Goal: Task Accomplishment & Management: Use online tool/utility

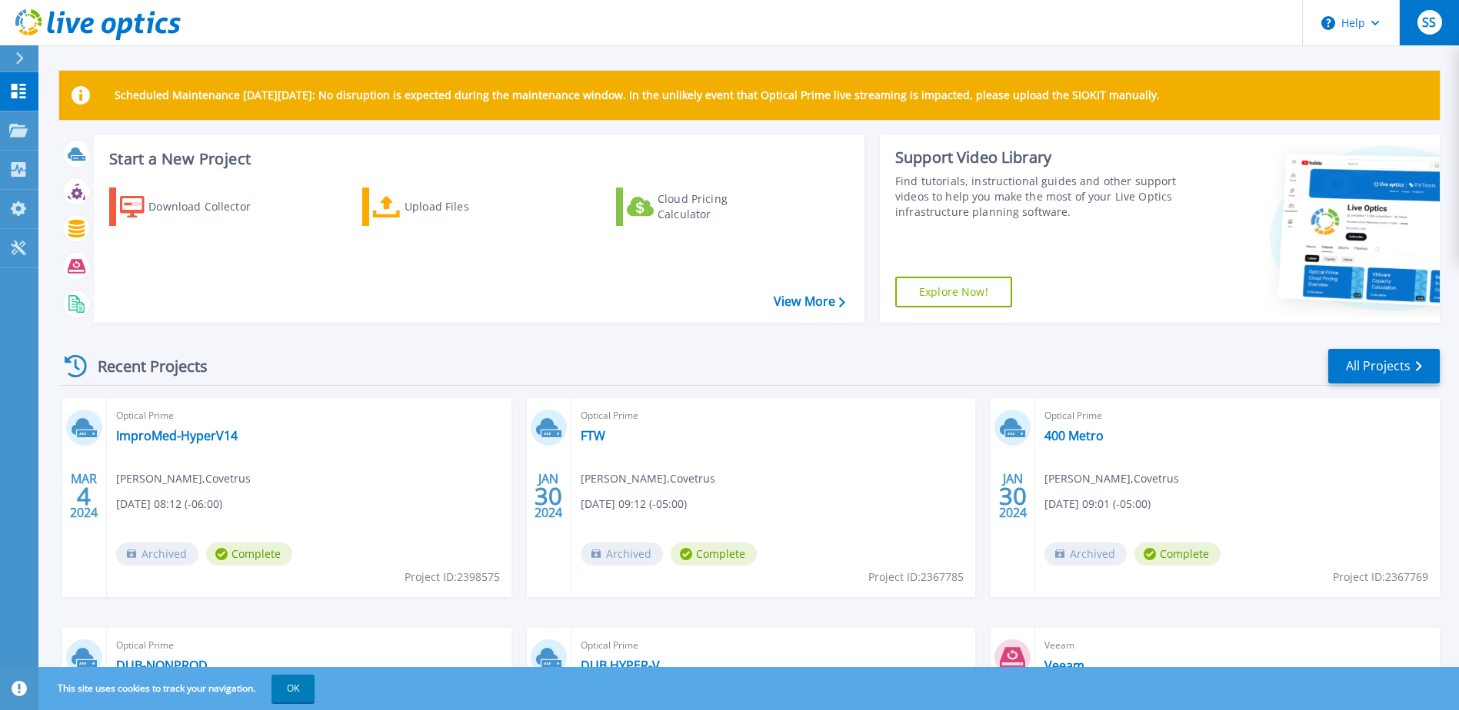
click at [1421, 22] on div "SS" at bounding box center [1429, 22] width 25 height 25
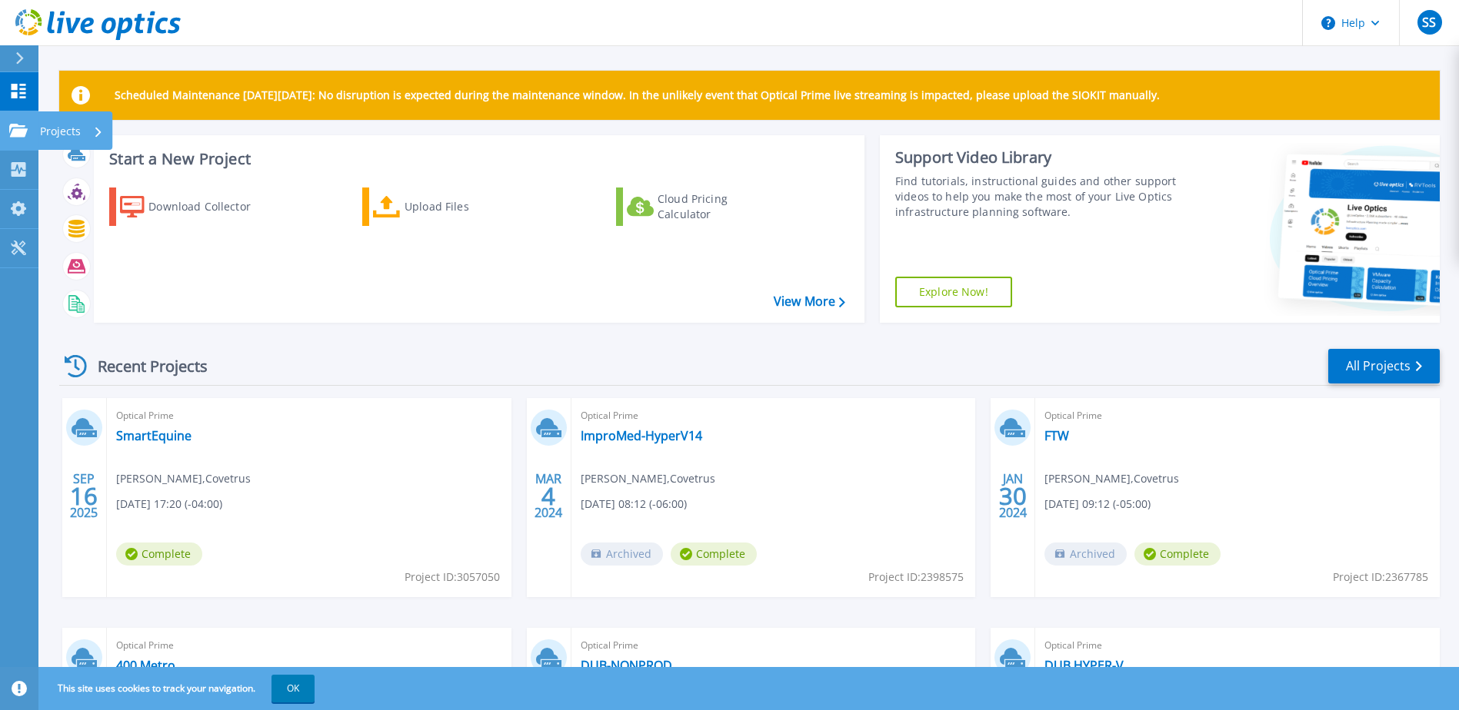
click at [62, 127] on p "Projects" at bounding box center [60, 131] width 41 height 40
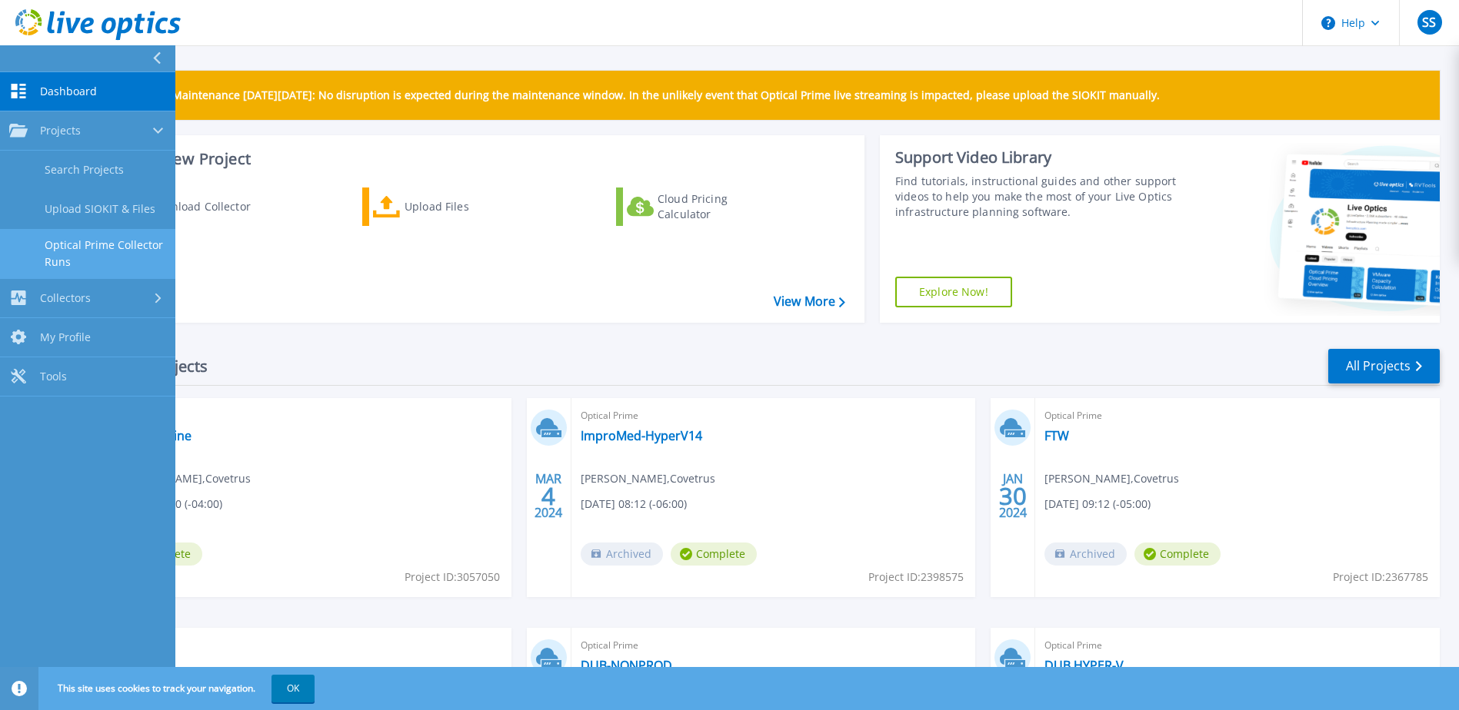
click at [143, 250] on link "Optical Prime Collector Runs" at bounding box center [87, 253] width 175 height 49
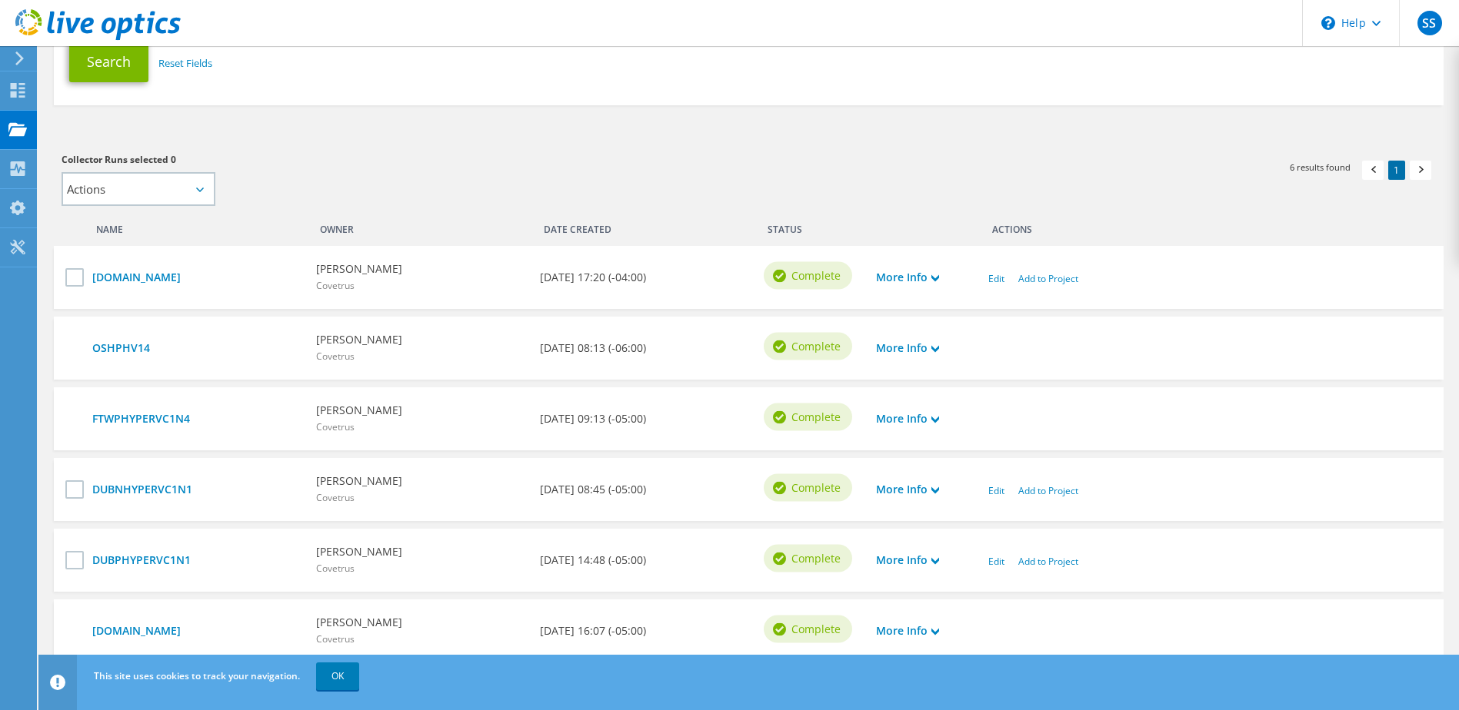
scroll to position [308, 0]
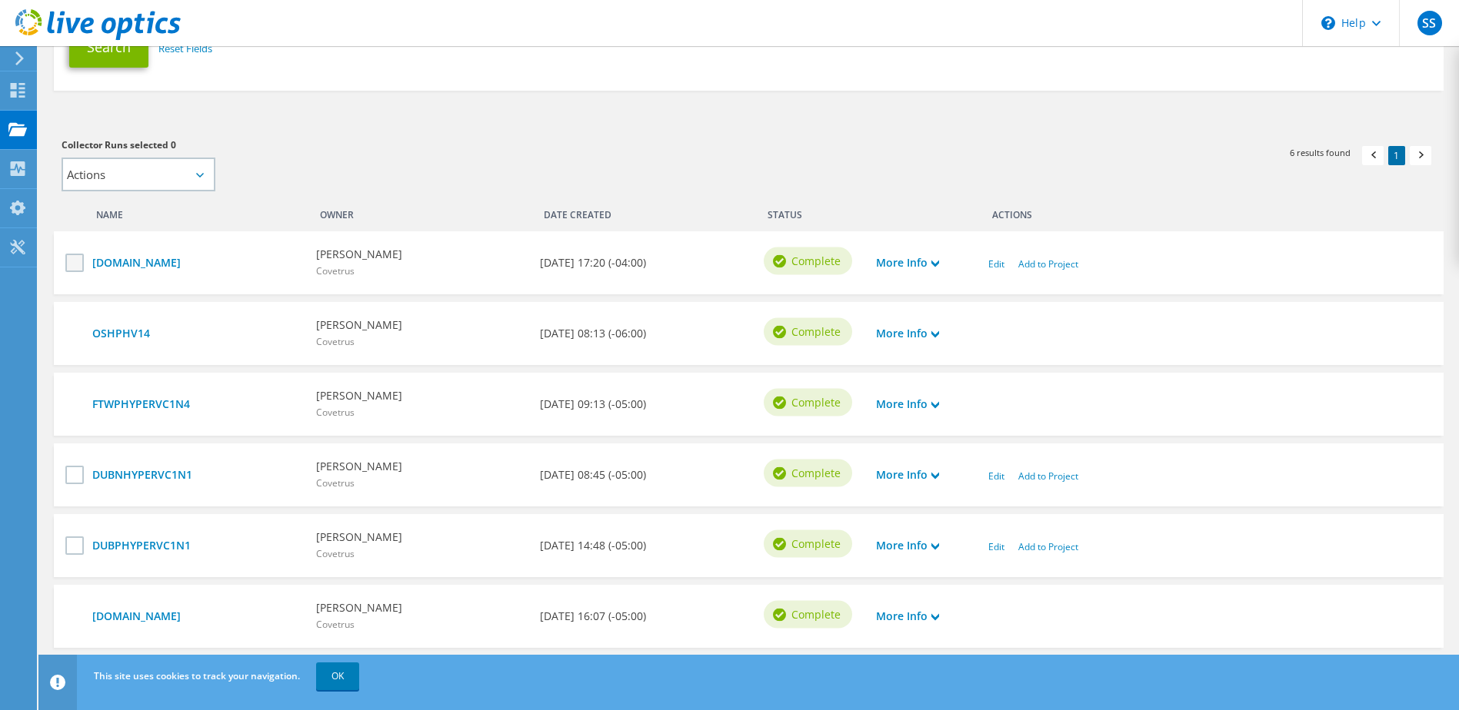
click at [74, 261] on label at bounding box center [76, 263] width 22 height 18
click at [0, 0] on input "checkbox" at bounding box center [0, 0] width 0 height 0
click at [1044, 268] on link "Add to Project" at bounding box center [1048, 264] width 60 height 13
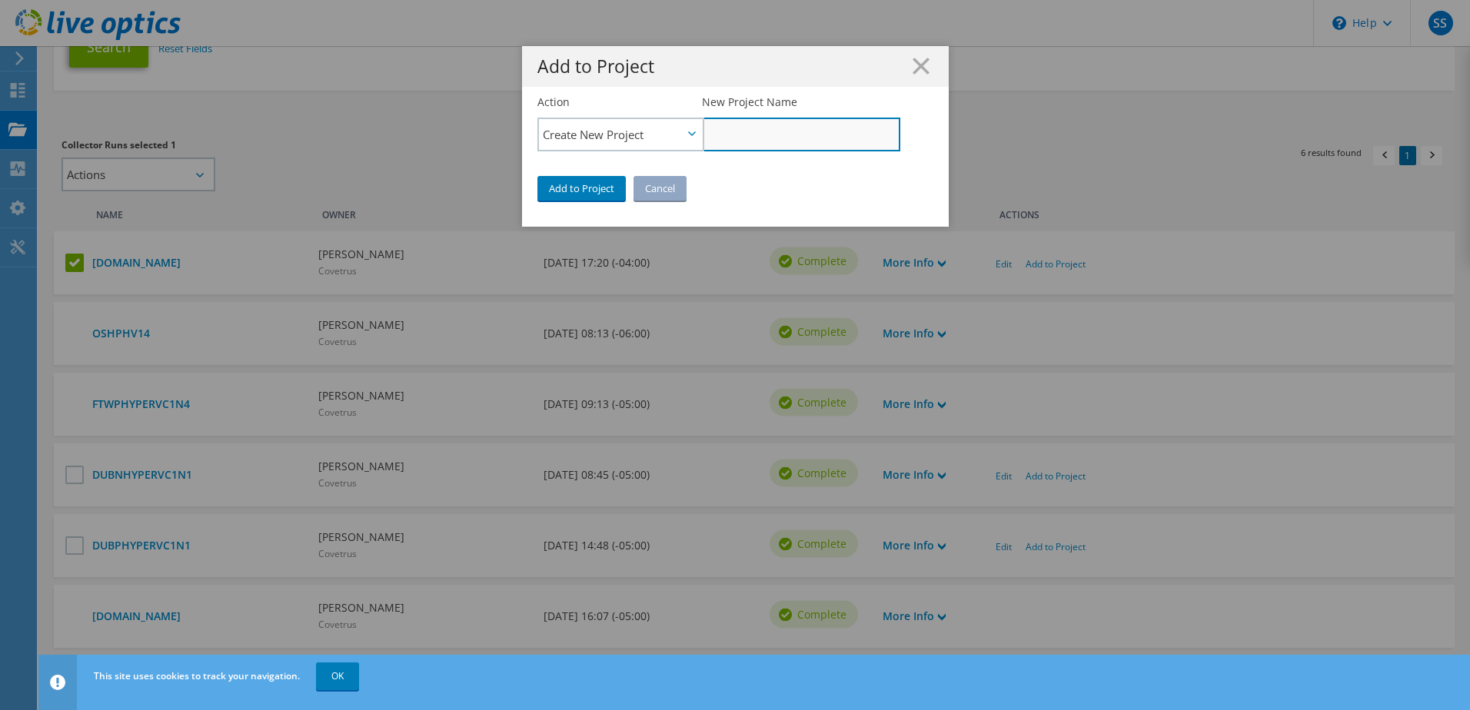
click at [718, 131] on input "New Project Name" at bounding box center [801, 135] width 198 height 34
type input "SmartEquine"
click at [574, 187] on link "Add to Project" at bounding box center [581, 188] width 88 height 25
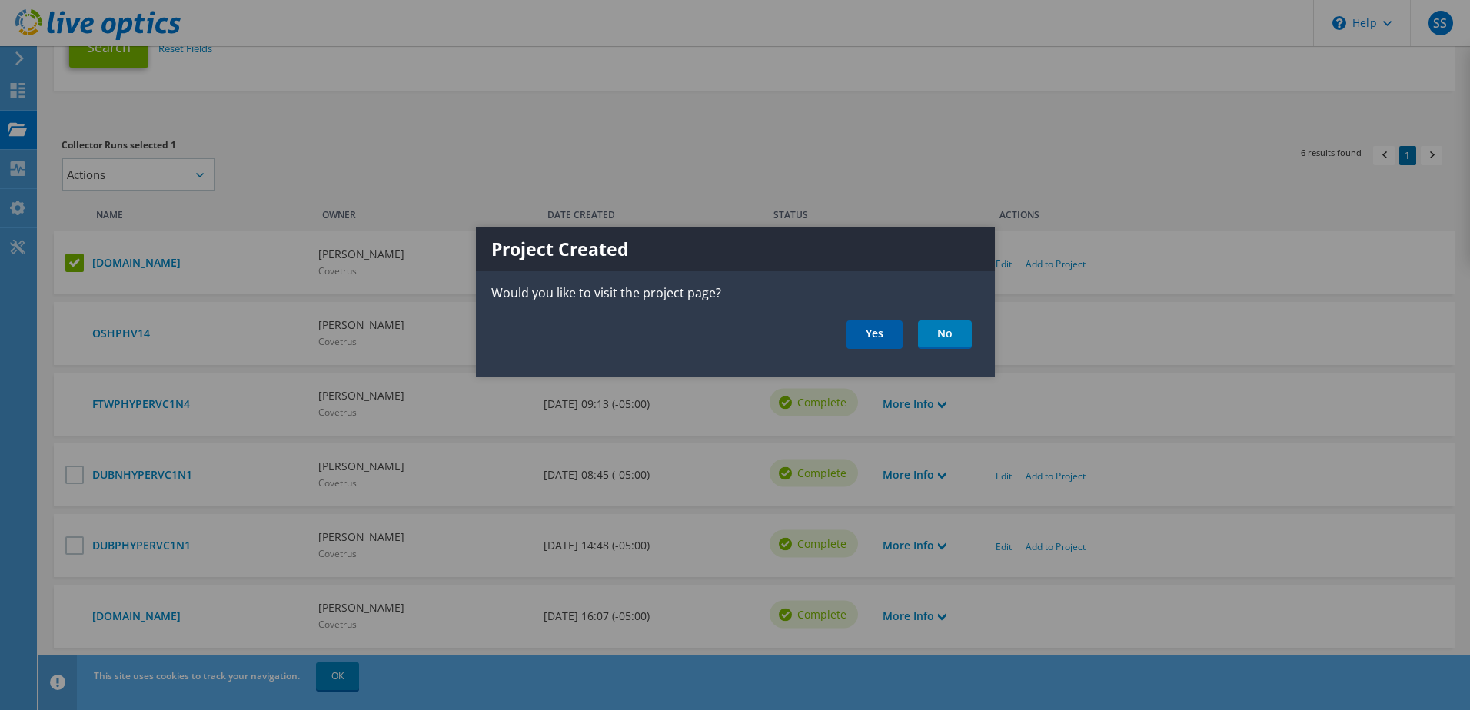
click at [882, 334] on link "Yes" at bounding box center [875, 335] width 56 height 28
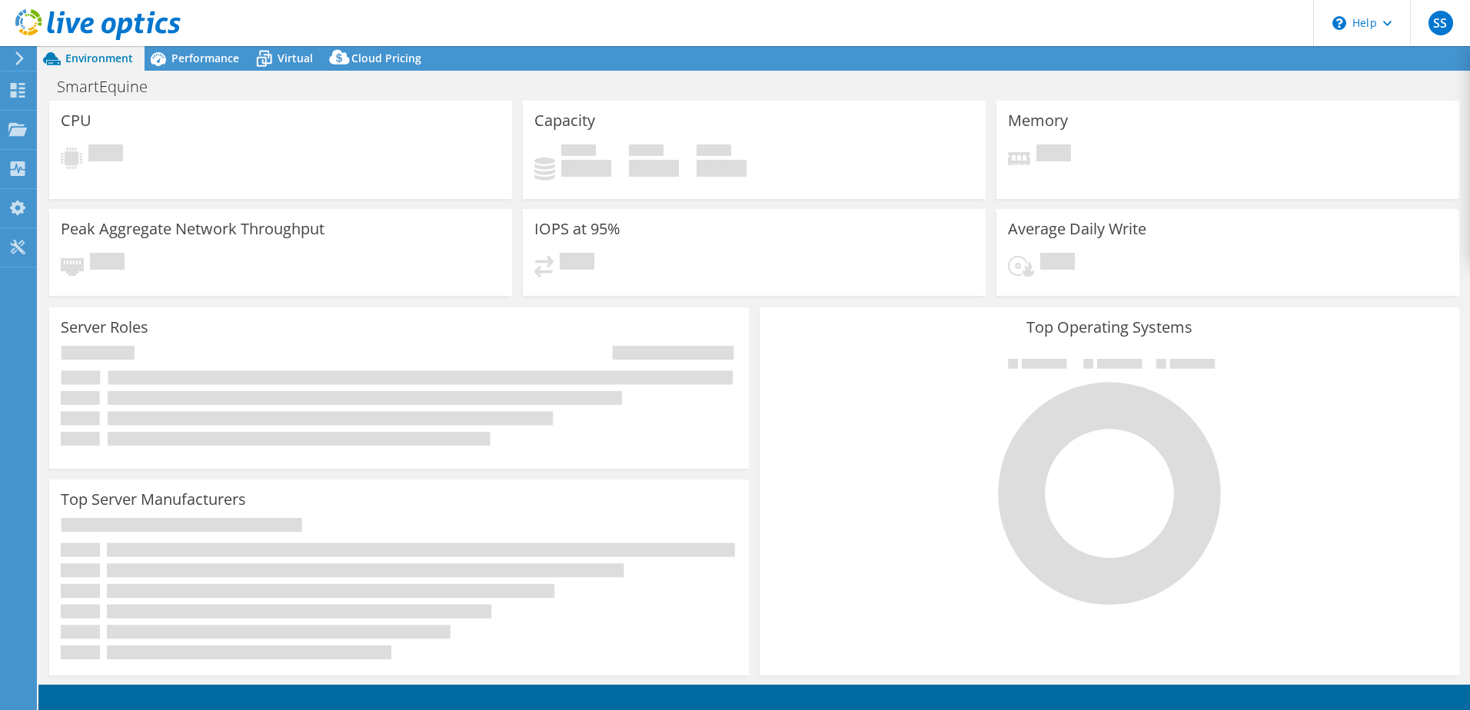
select select "USD"
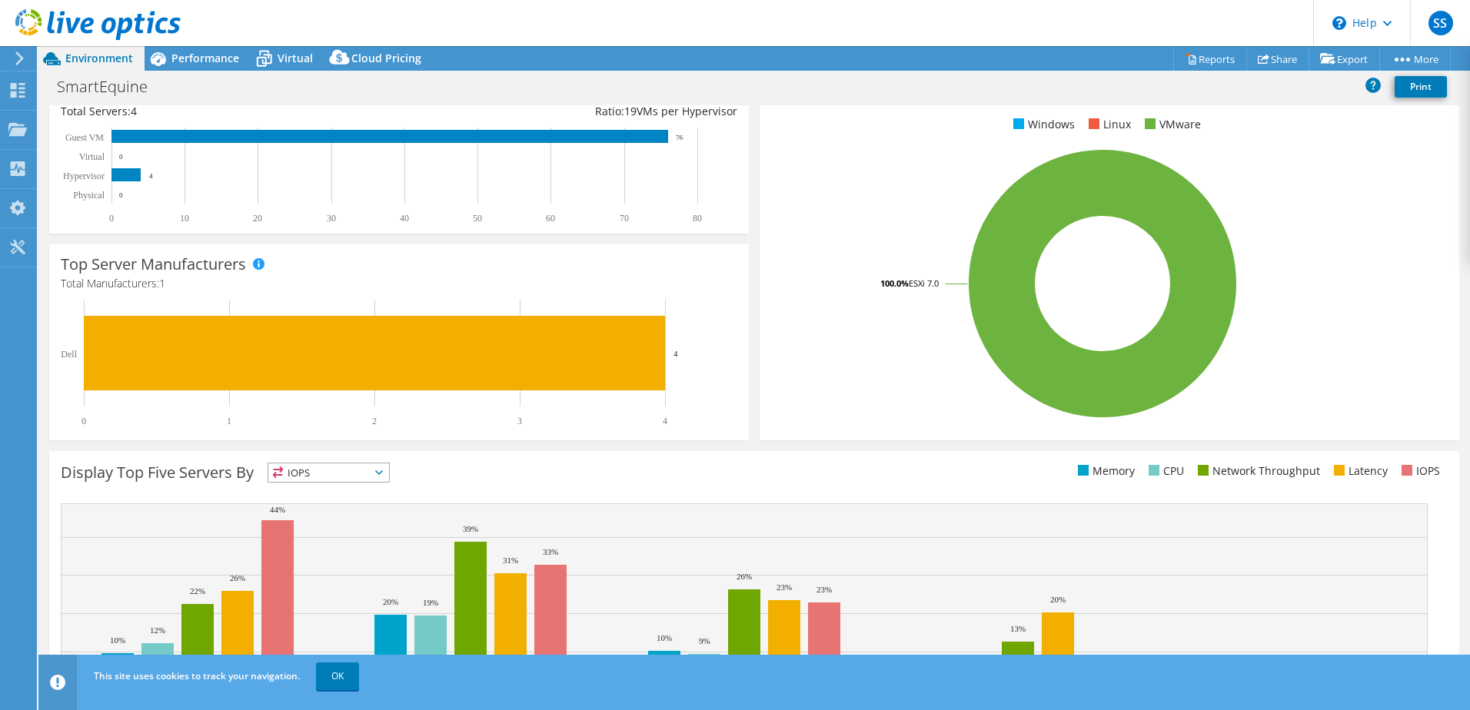
scroll to position [316, 0]
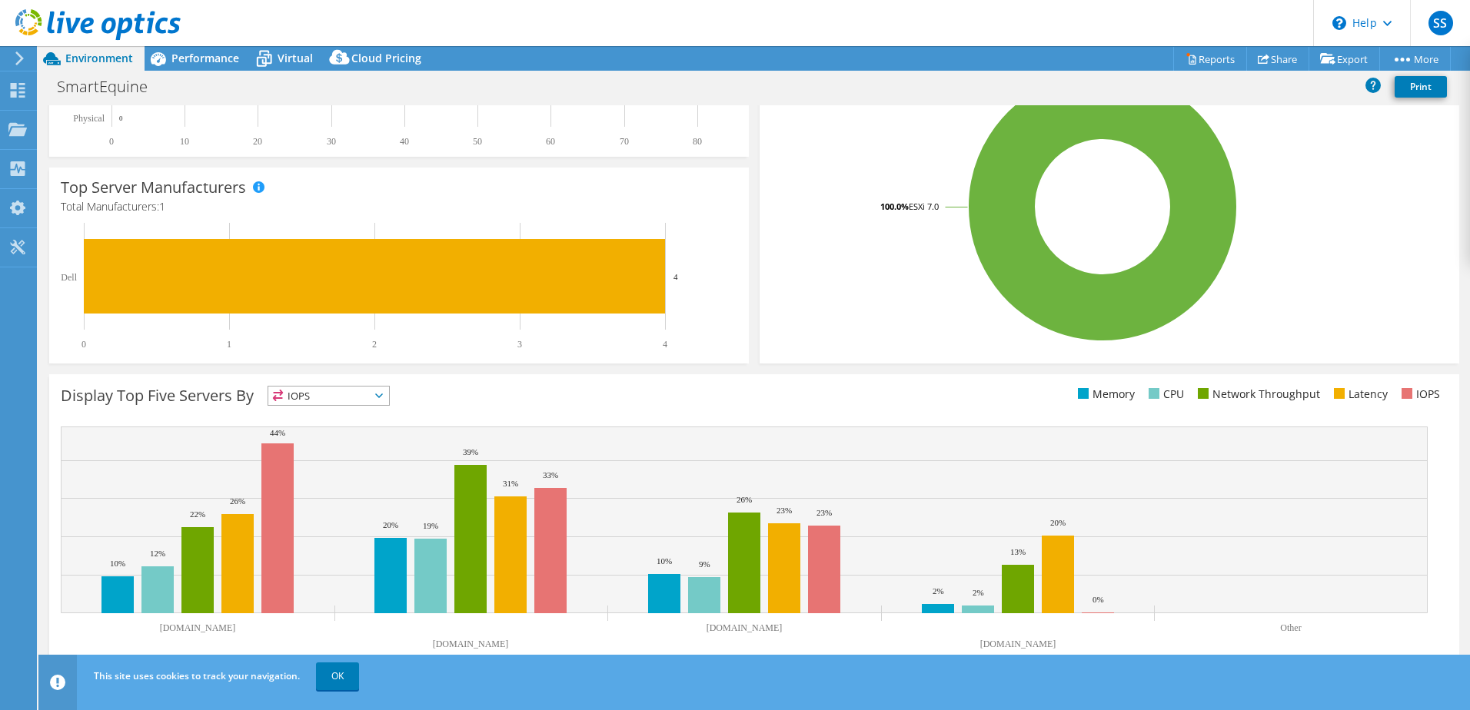
click at [374, 398] on span "IOPS" at bounding box center [328, 396] width 121 height 18
click at [376, 393] on span "IOPS" at bounding box center [328, 396] width 121 height 18
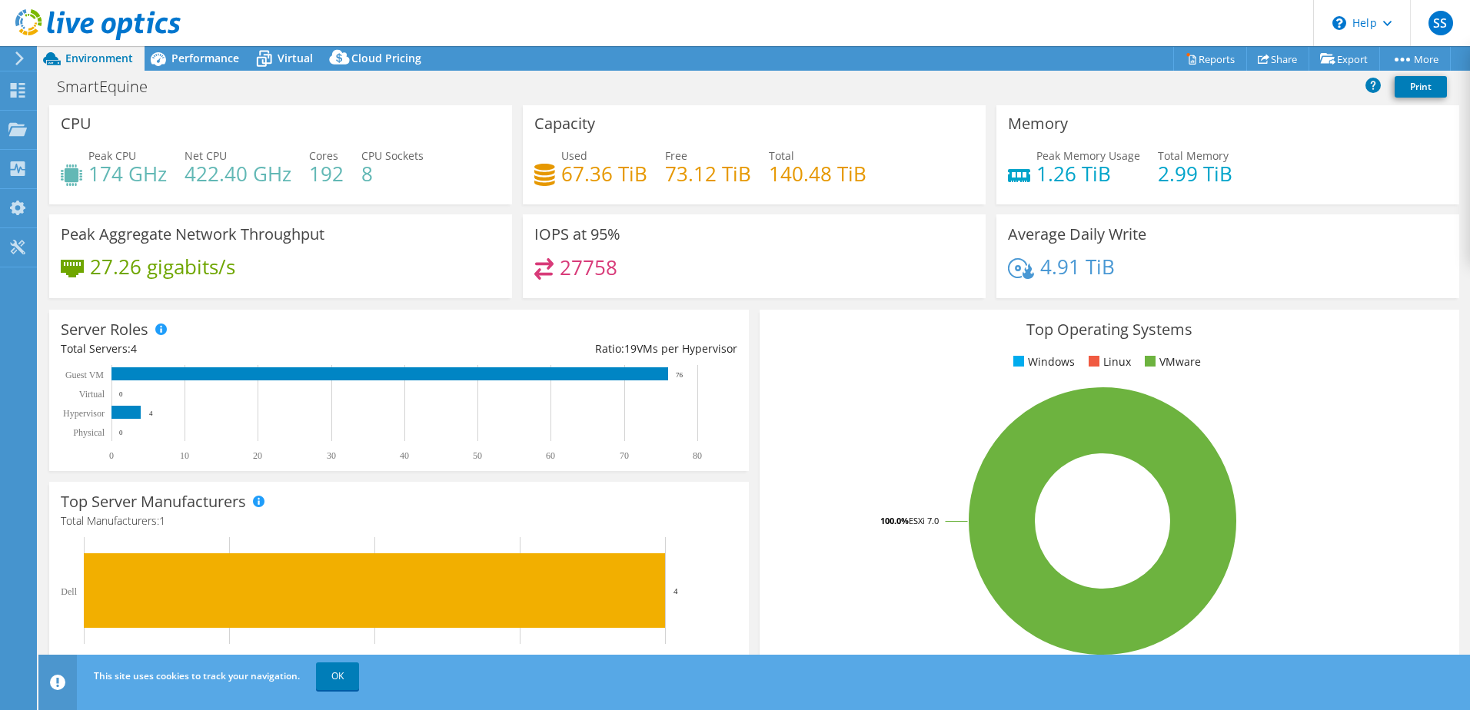
scroll to position [0, 0]
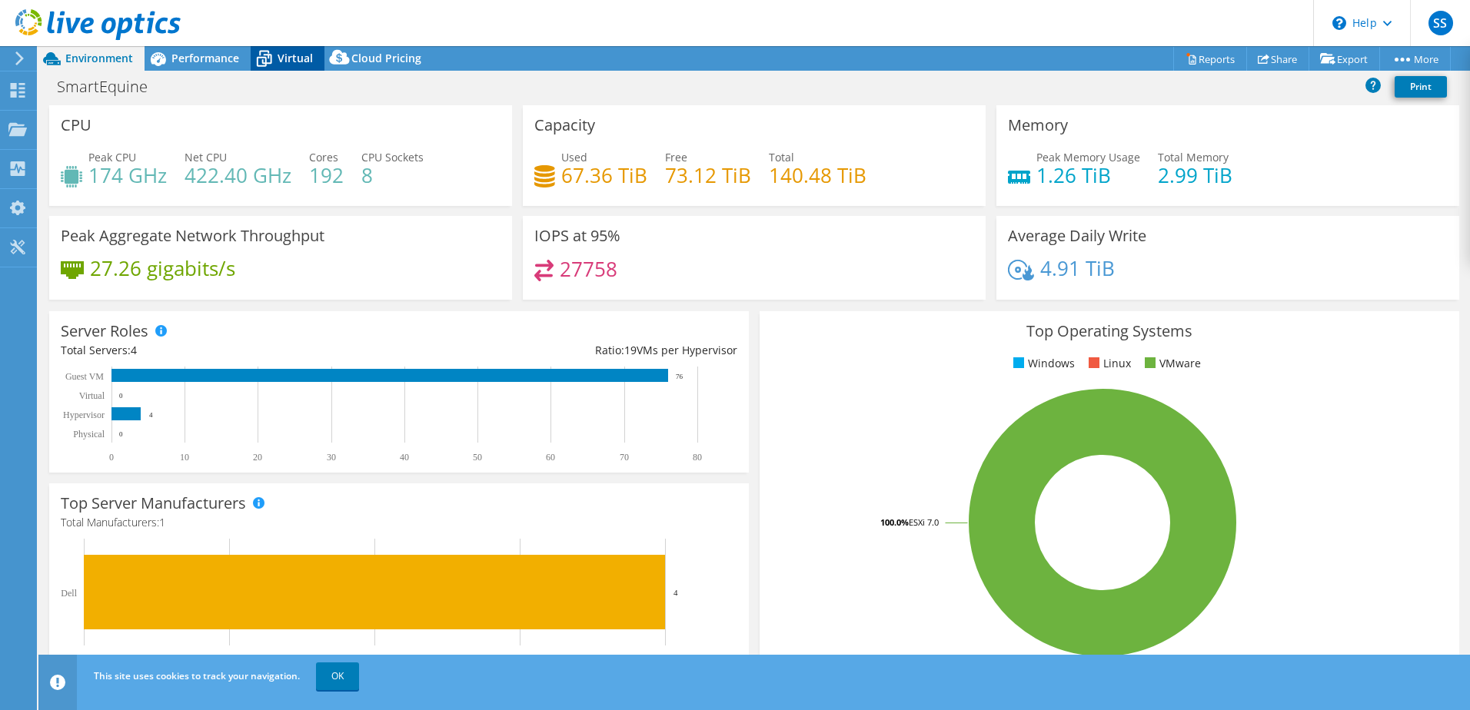
click at [289, 59] on span "Virtual" at bounding box center [295, 58] width 35 height 15
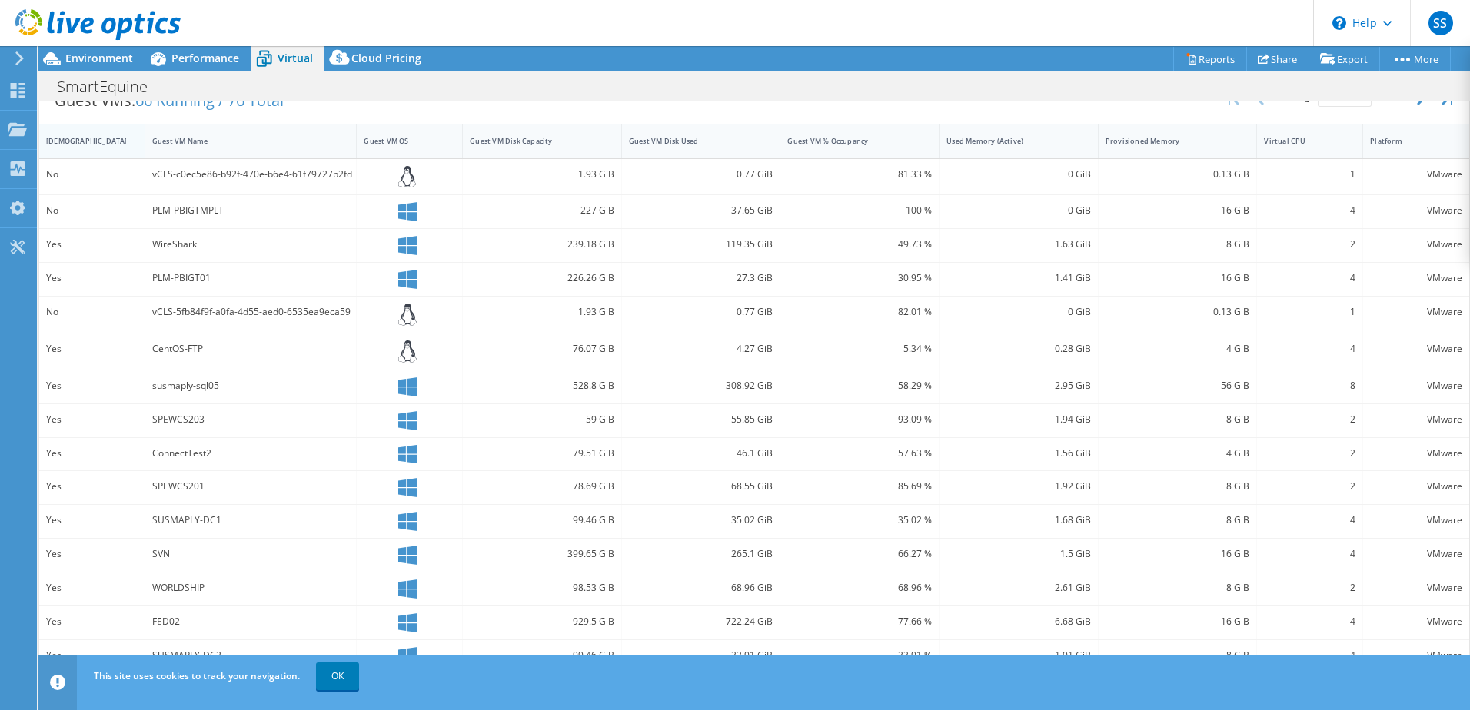
scroll to position [328, 0]
click at [343, 673] on link "OK" at bounding box center [337, 677] width 43 height 28
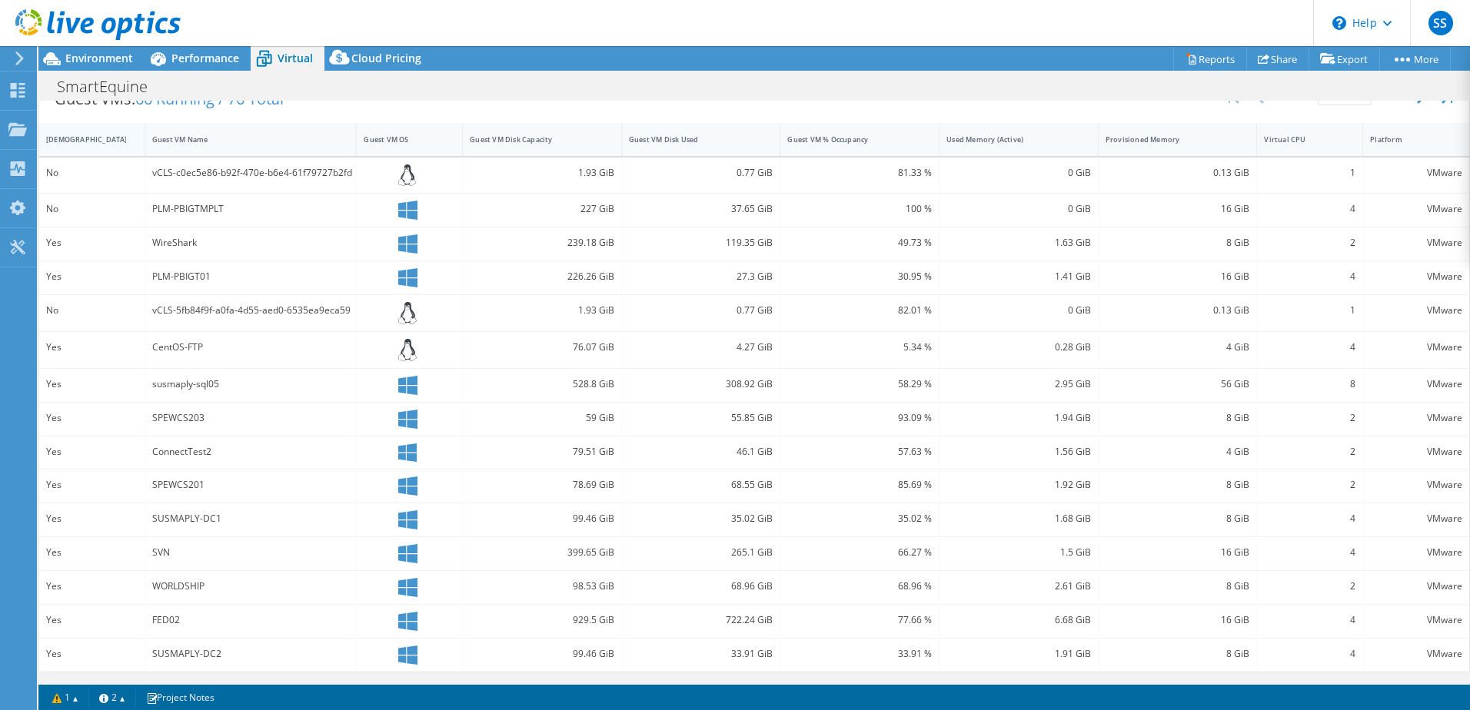
click at [54, 131] on div "[DEMOGRAPHIC_DATA]" at bounding box center [82, 140] width 87 height 24
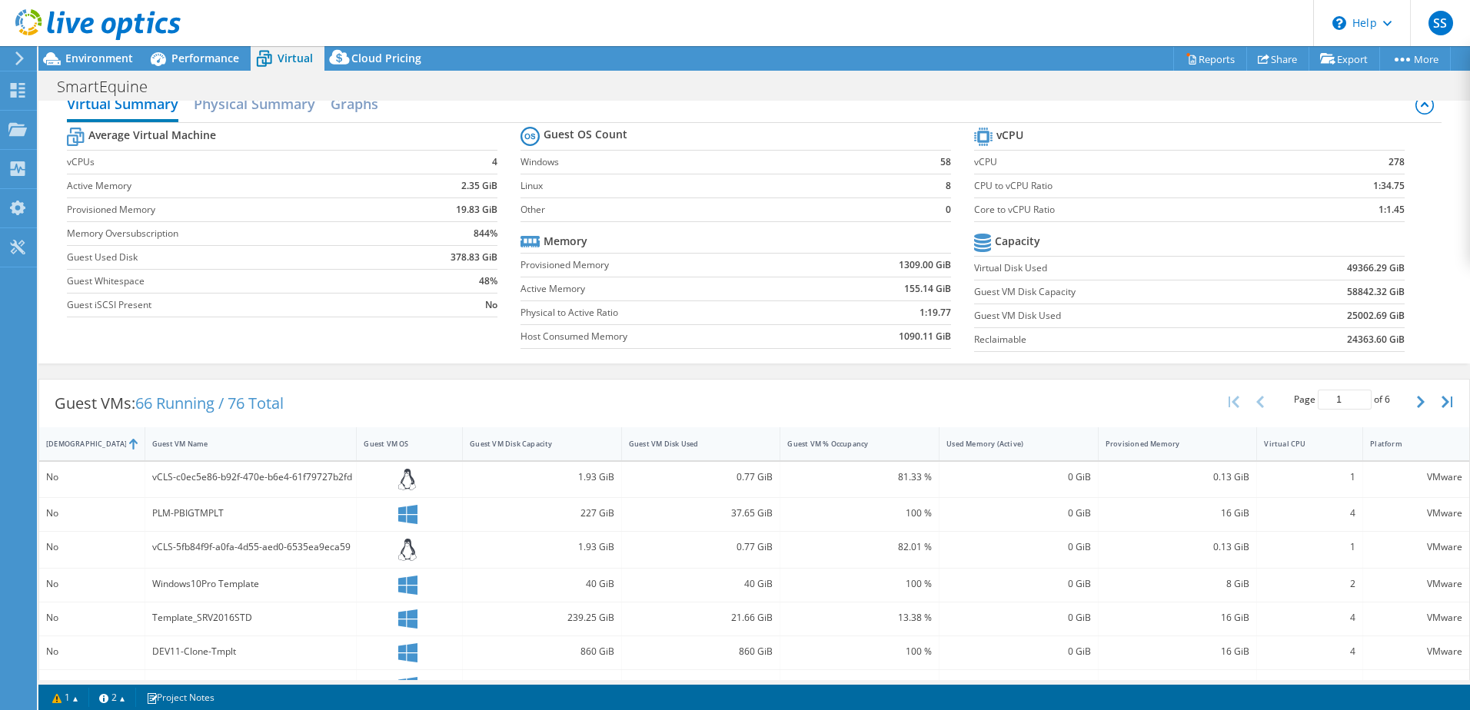
scroll to position [0, 0]
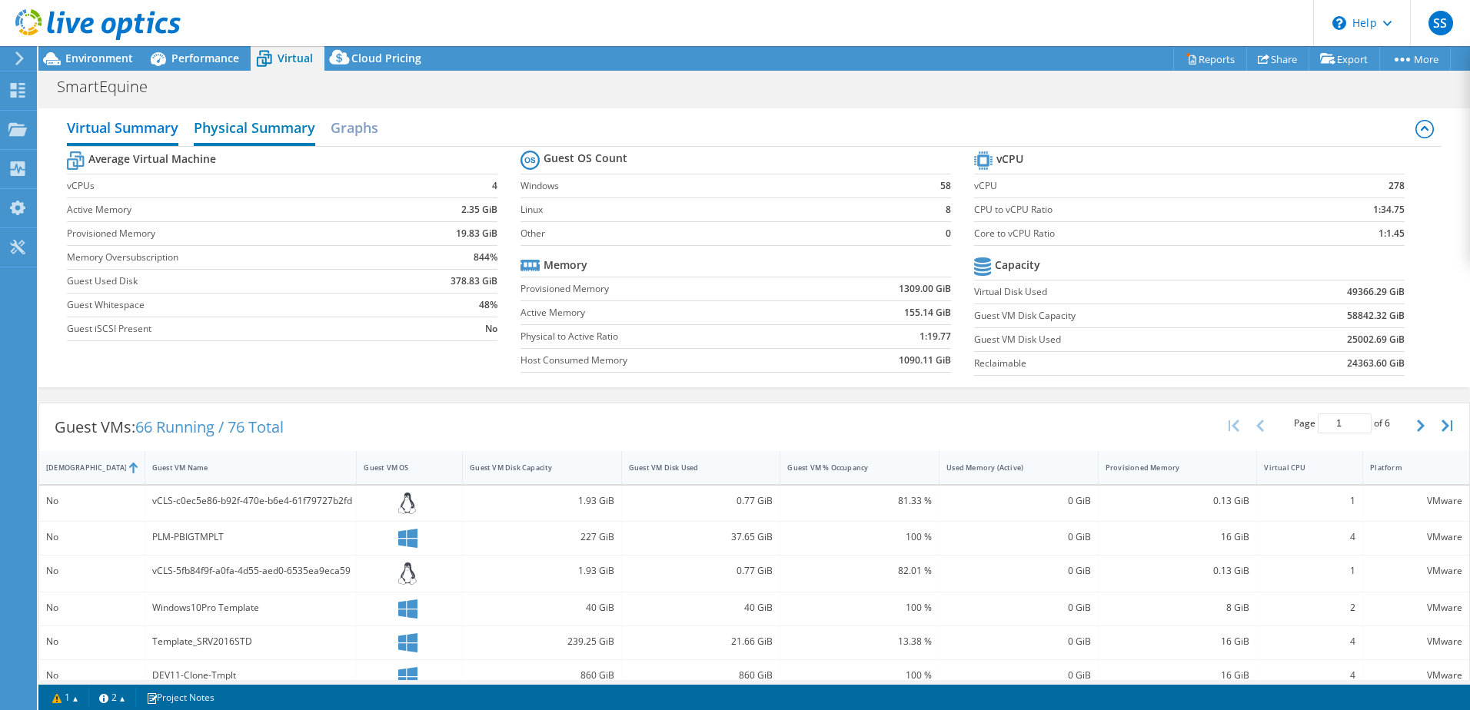
click at [278, 132] on h2 "Physical Summary" at bounding box center [254, 129] width 121 height 34
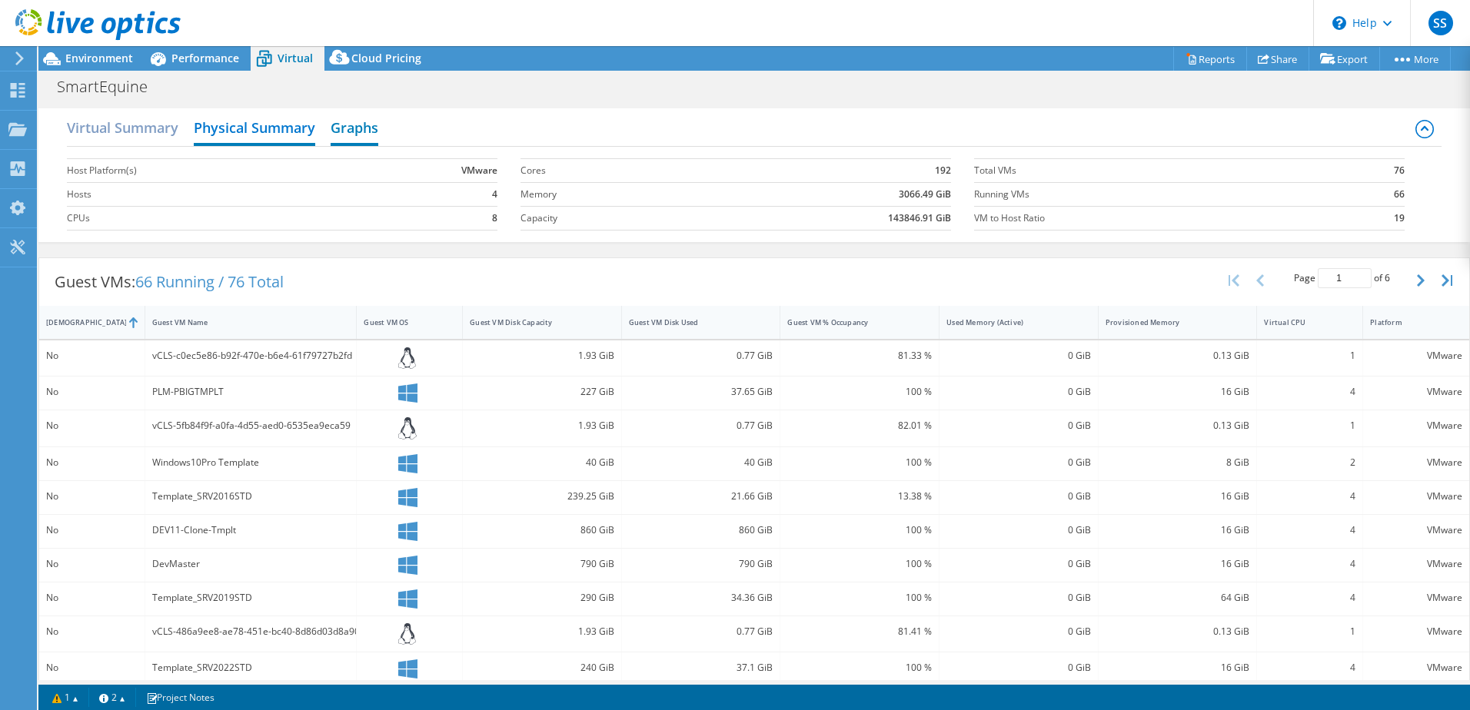
click at [334, 130] on h2 "Graphs" at bounding box center [355, 129] width 48 height 34
